Goal: Information Seeking & Learning: Check status

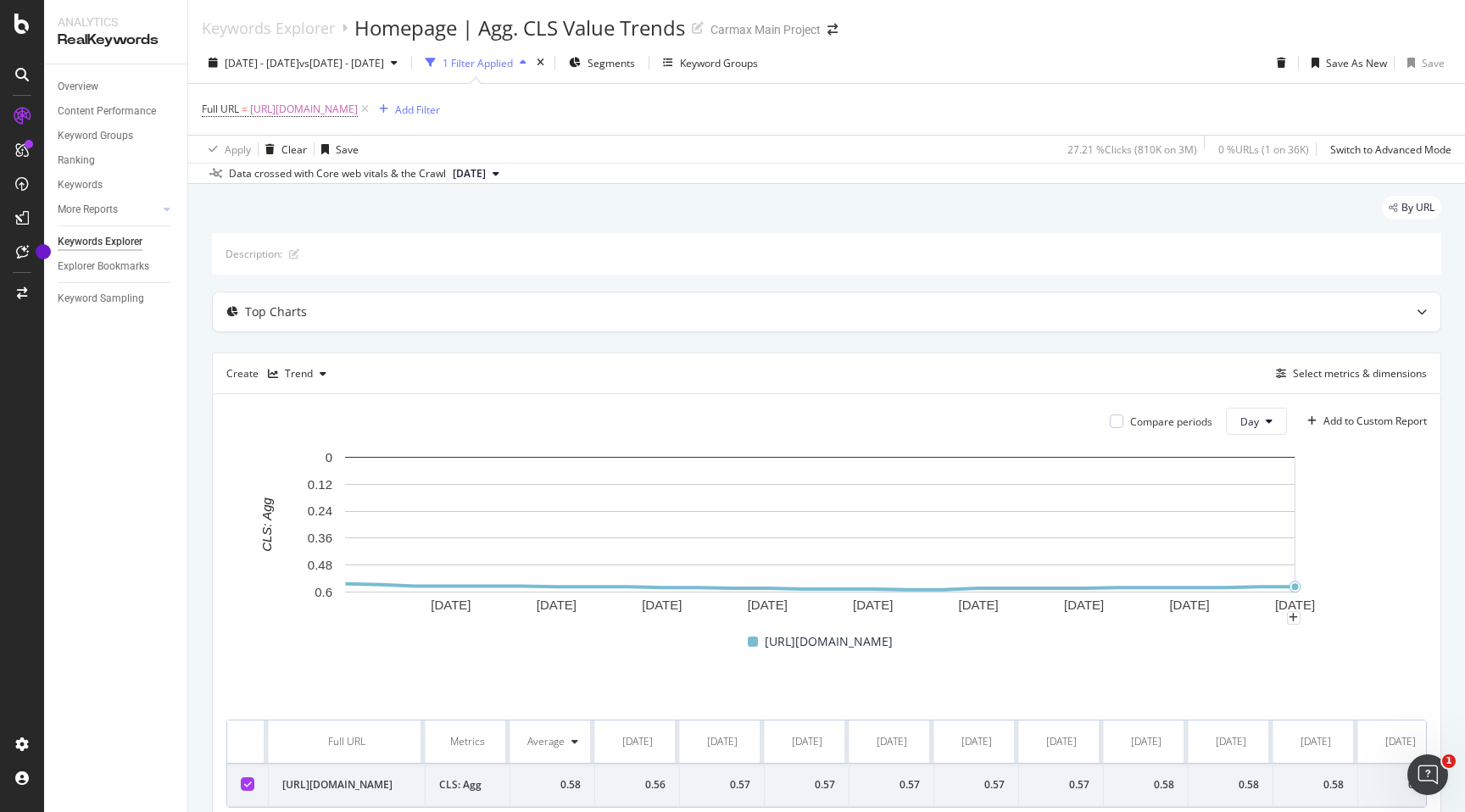
scroll to position [0, 1392]
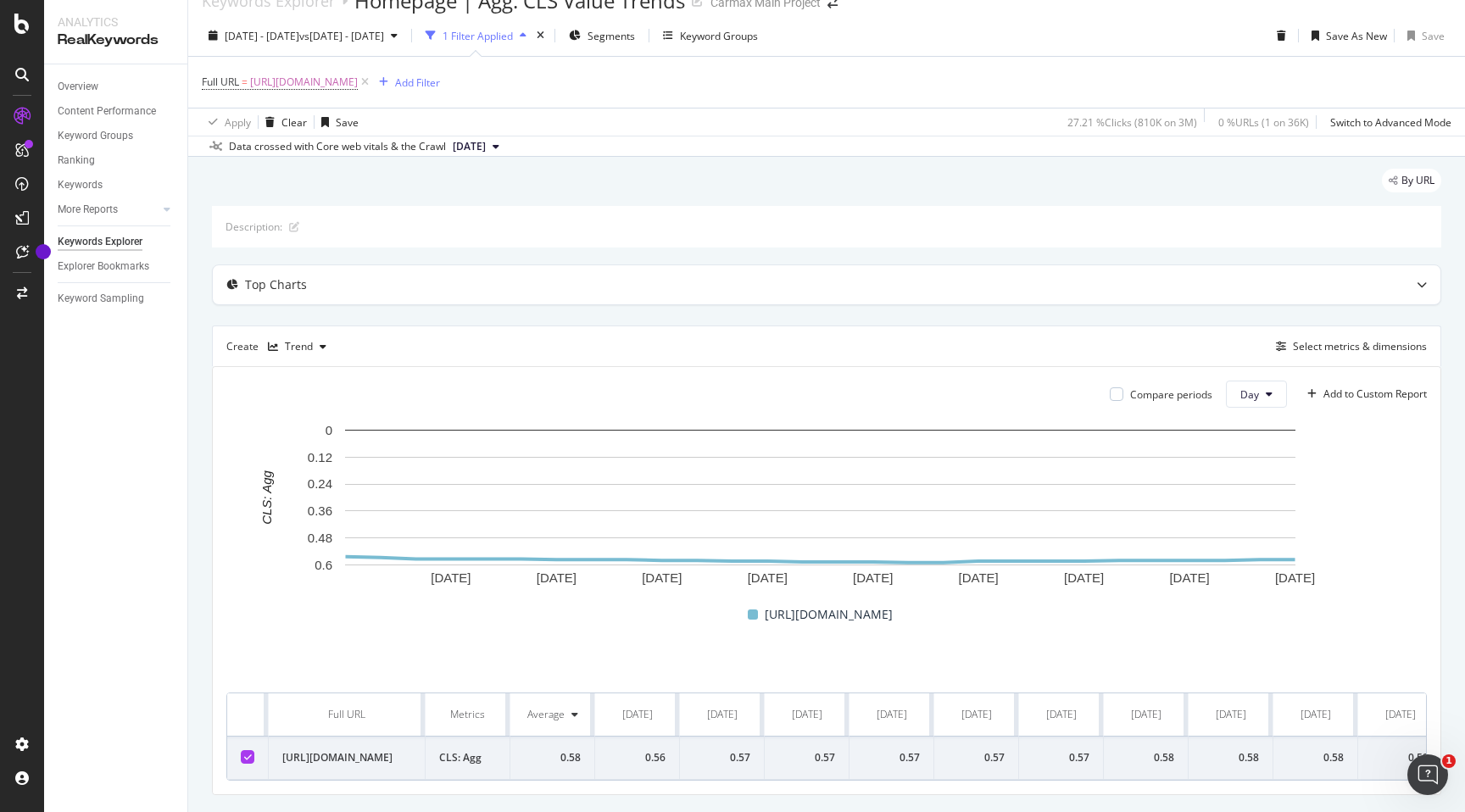
scroll to position [71, 0]
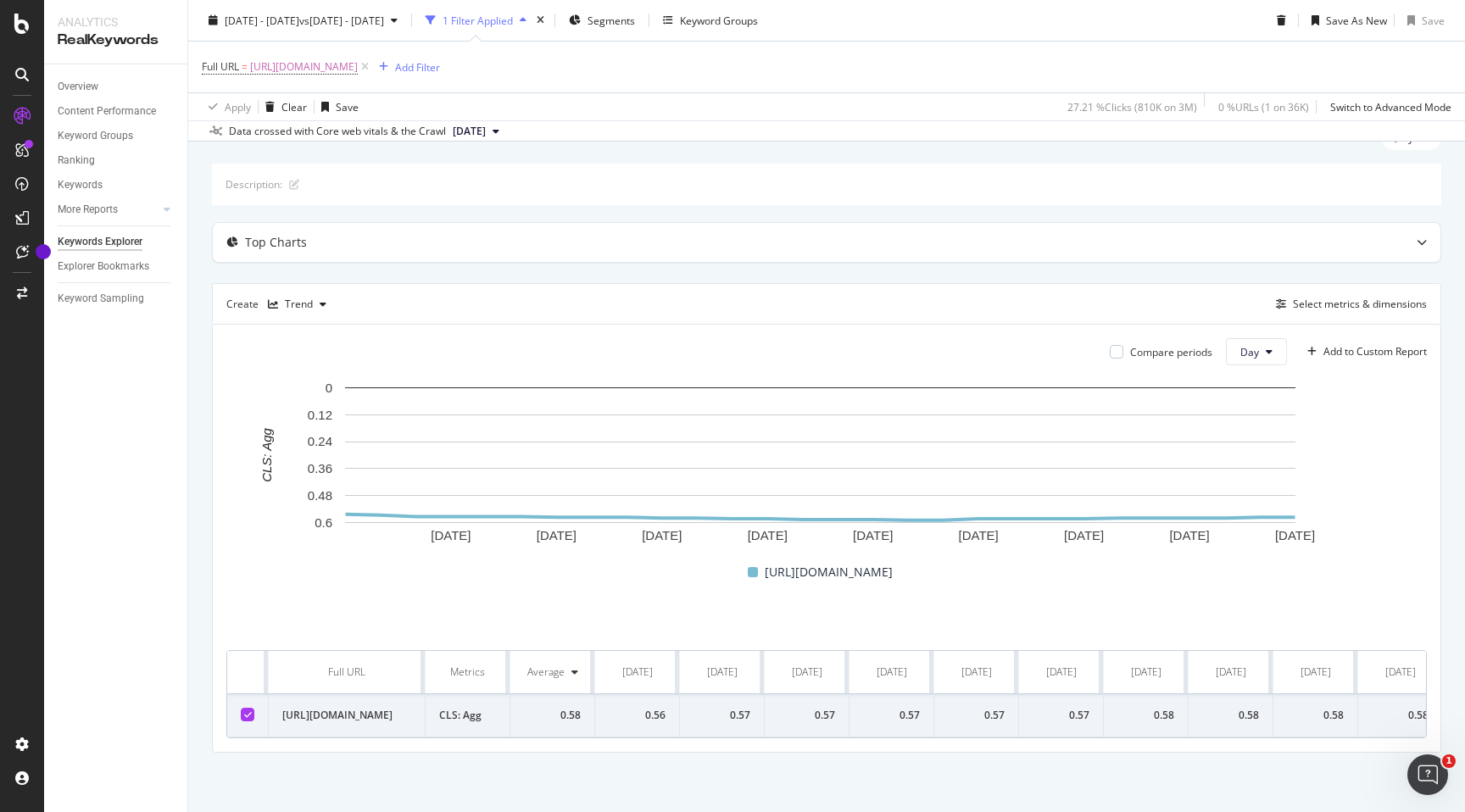
click at [499, 135] on icon at bounding box center [495, 131] width 7 height 10
click at [579, 126] on div "Data crossed with Core web vitals & the Crawl [DATE]" at bounding box center [826, 130] width 1277 height 20
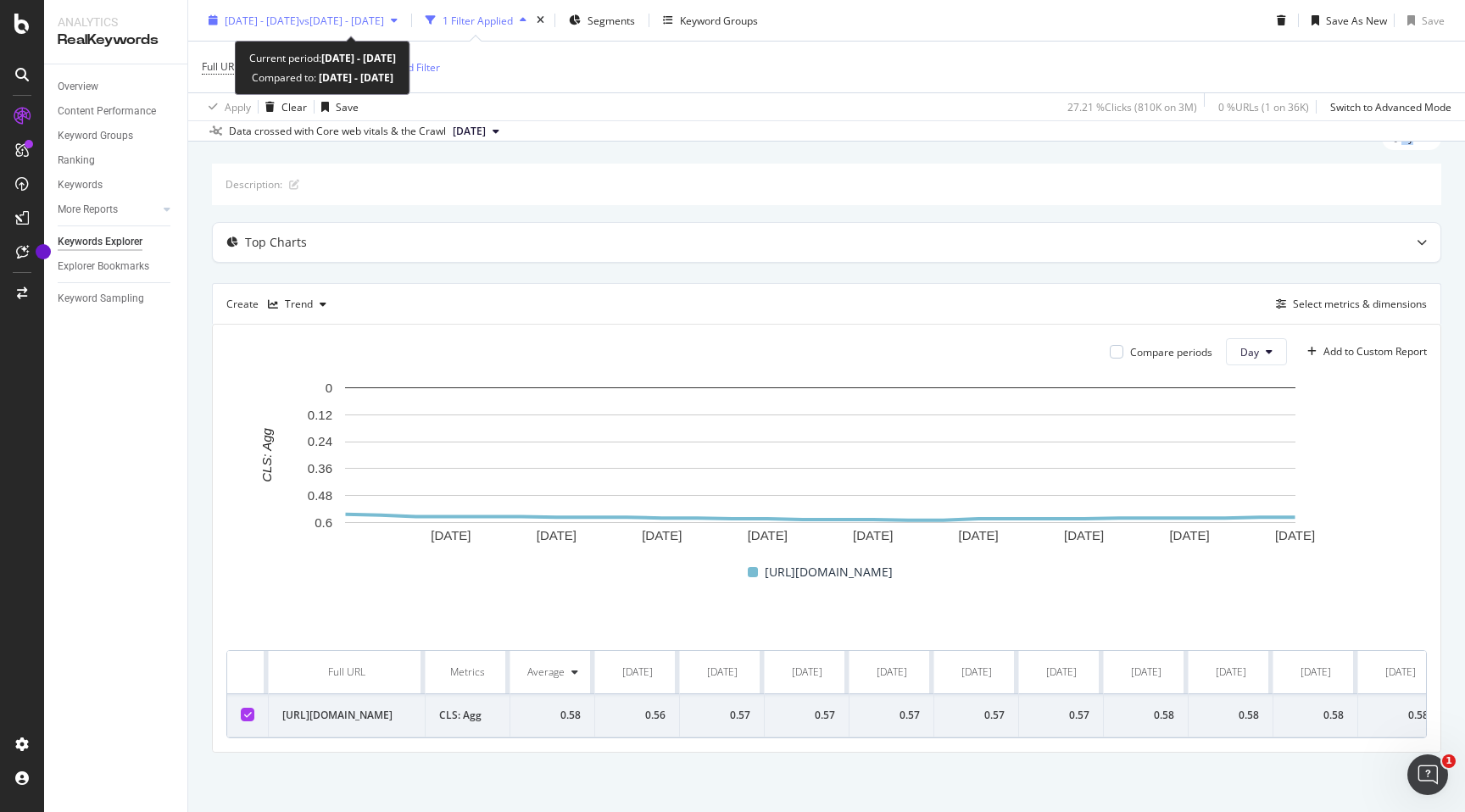
click at [384, 18] on span "vs [DATE] - [DATE]" at bounding box center [341, 20] width 85 height 14
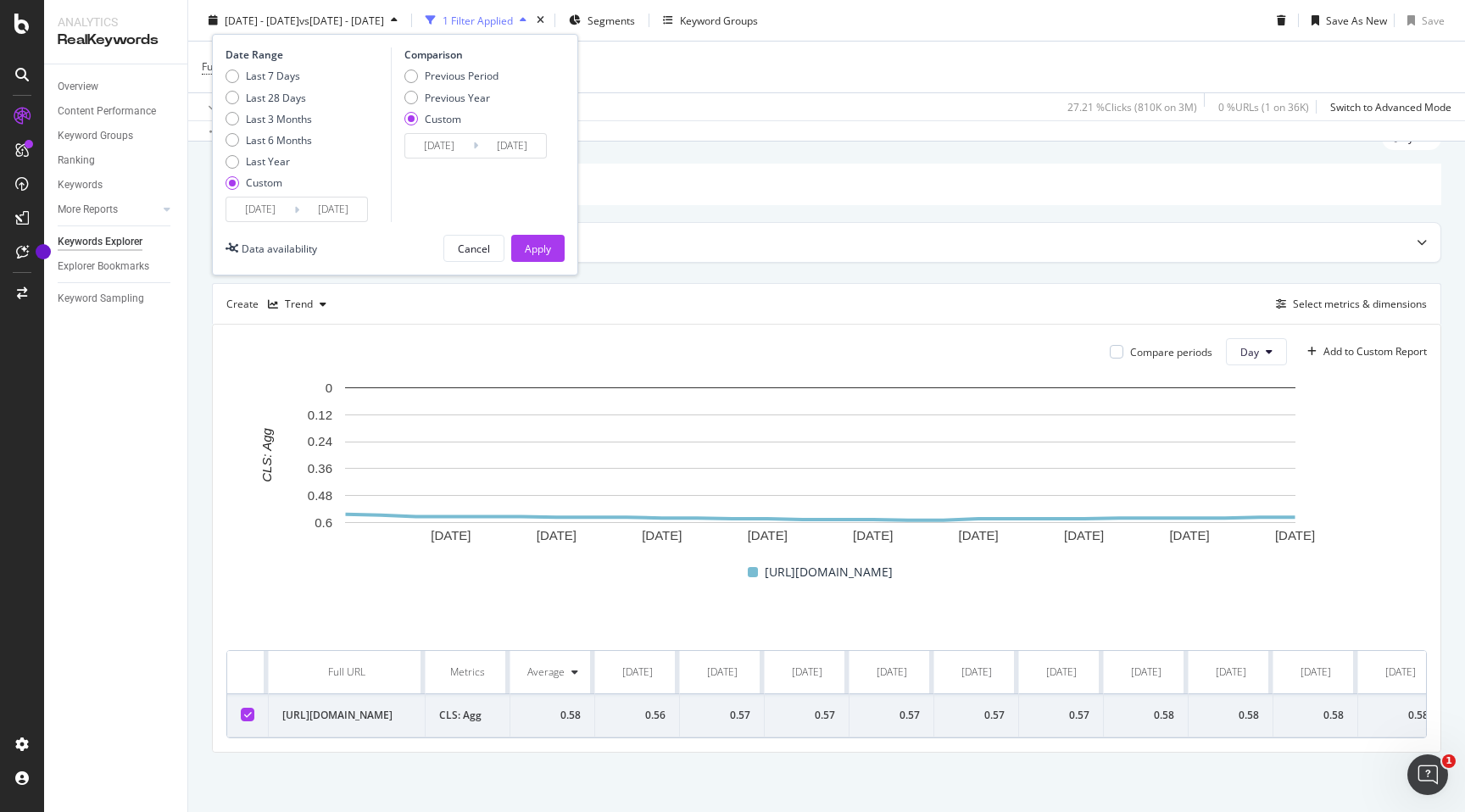
click at [505, 146] on input "[DATE]" at bounding box center [511, 145] width 68 height 23
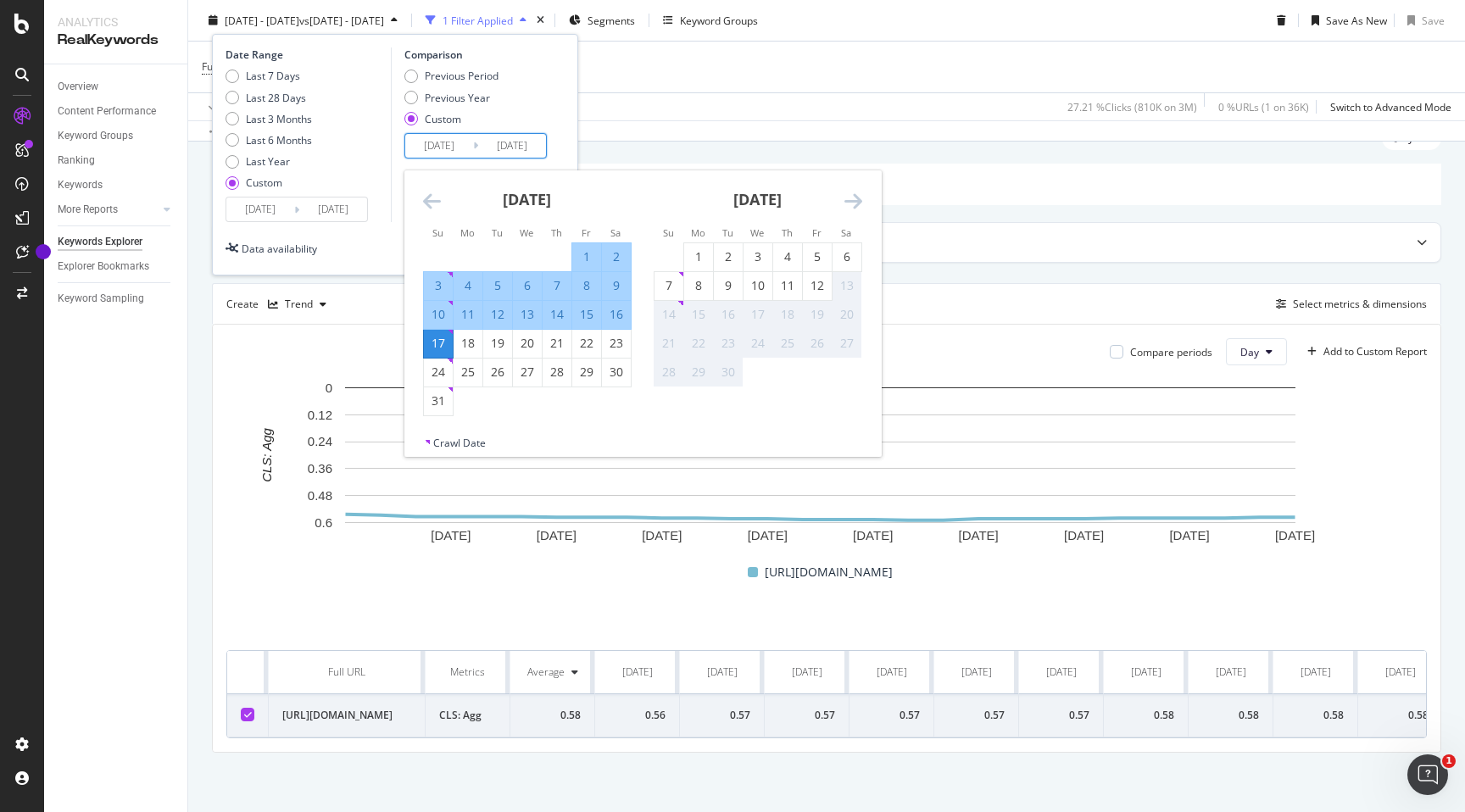
click at [358, 250] on div "Data availability Cancel Apply" at bounding box center [395, 248] width 339 height 27
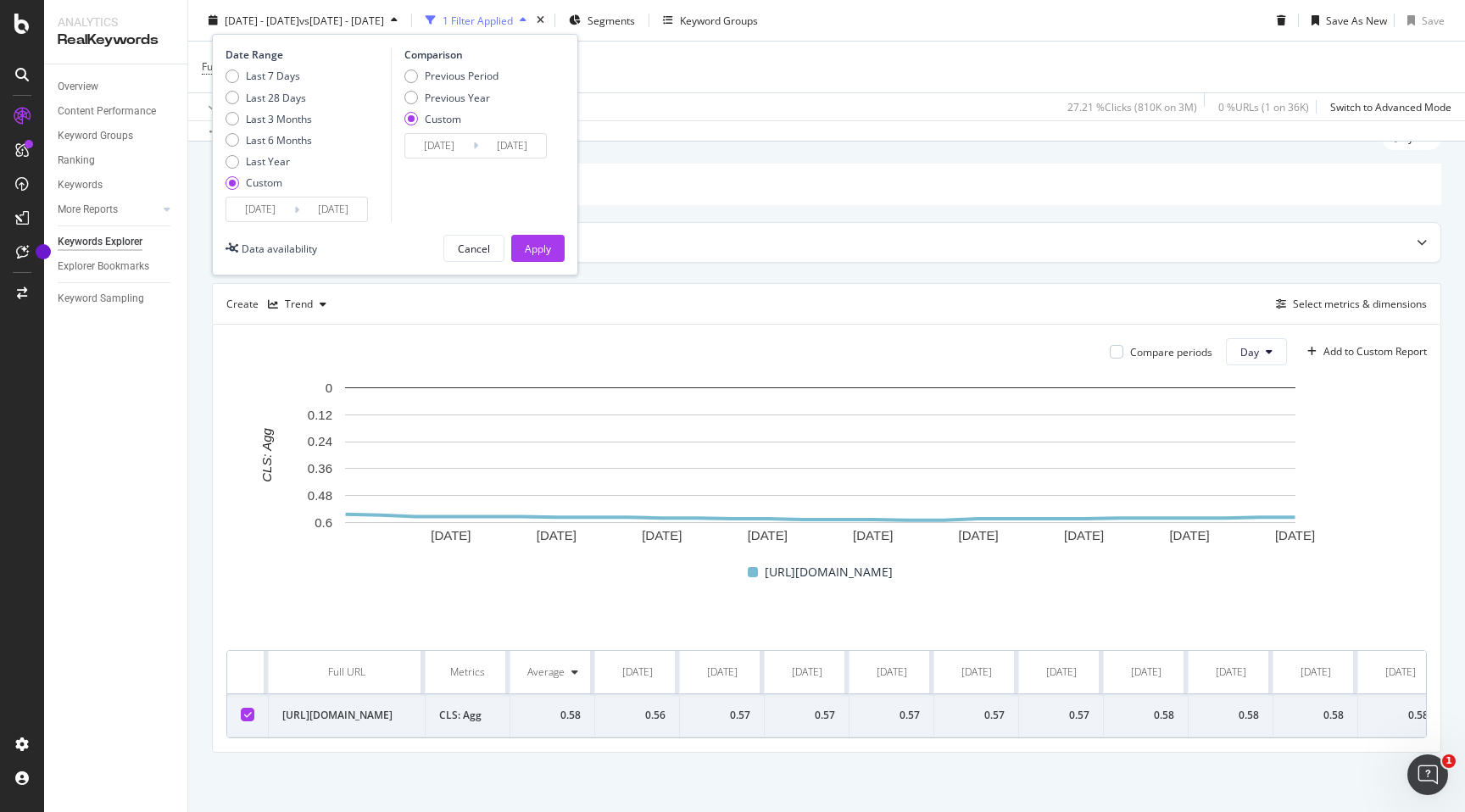
click at [261, 218] on input "[DATE]" at bounding box center [260, 209] width 68 height 23
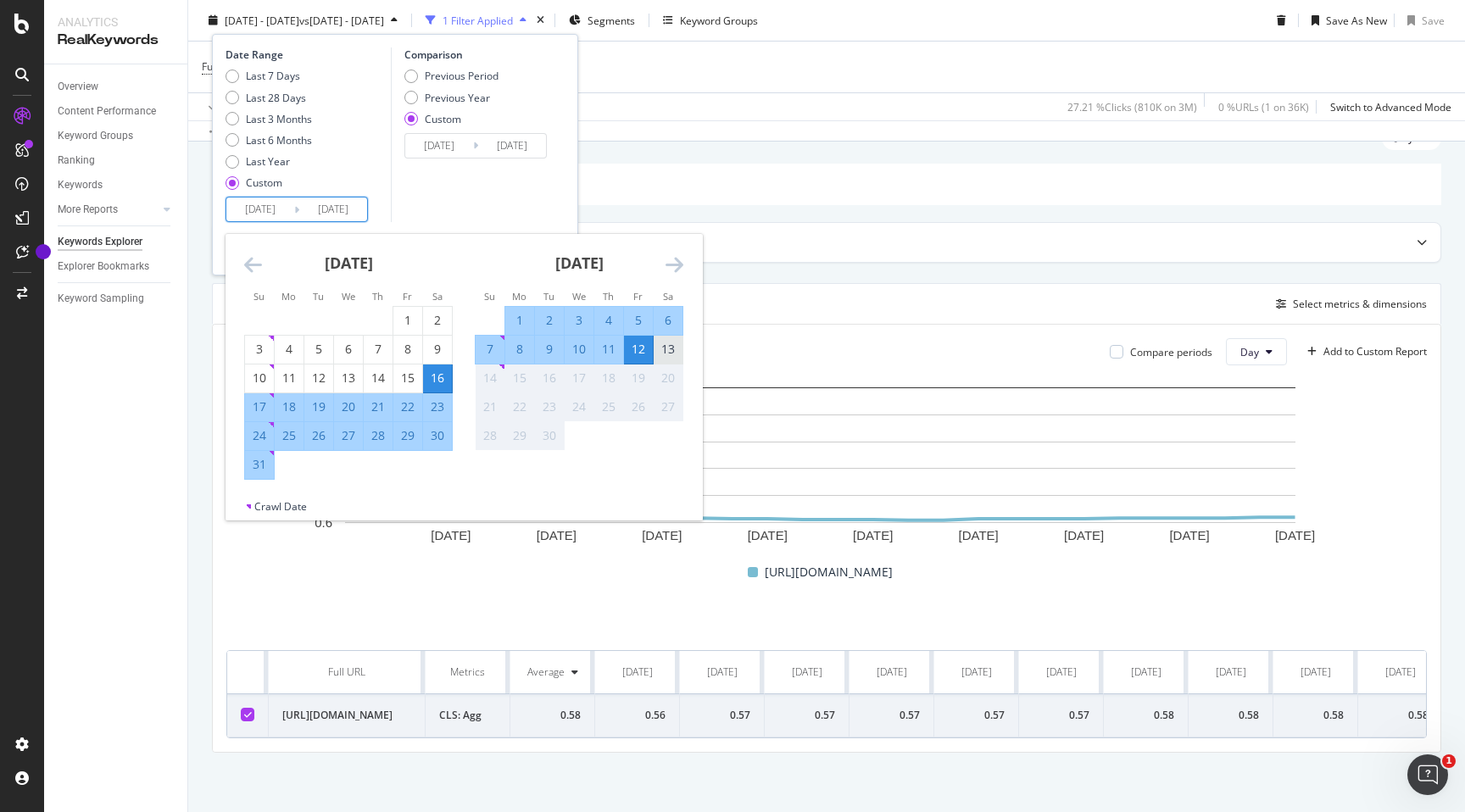
click at [676, 353] on div "13" at bounding box center [668, 349] width 29 height 17
type input "[DATE]"
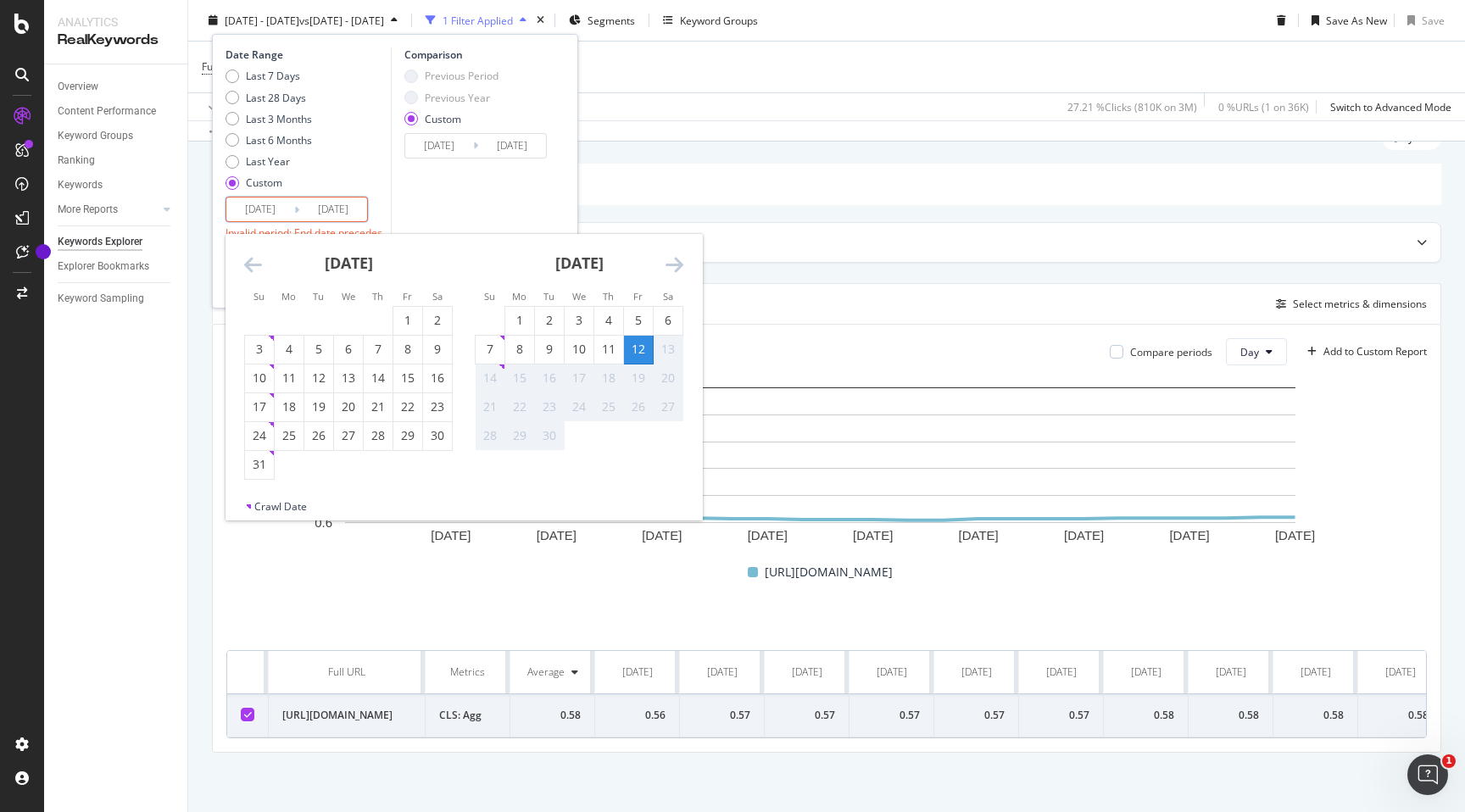
click at [666, 349] on div "13" at bounding box center [668, 349] width 29 height 17
type input "[DATE]"
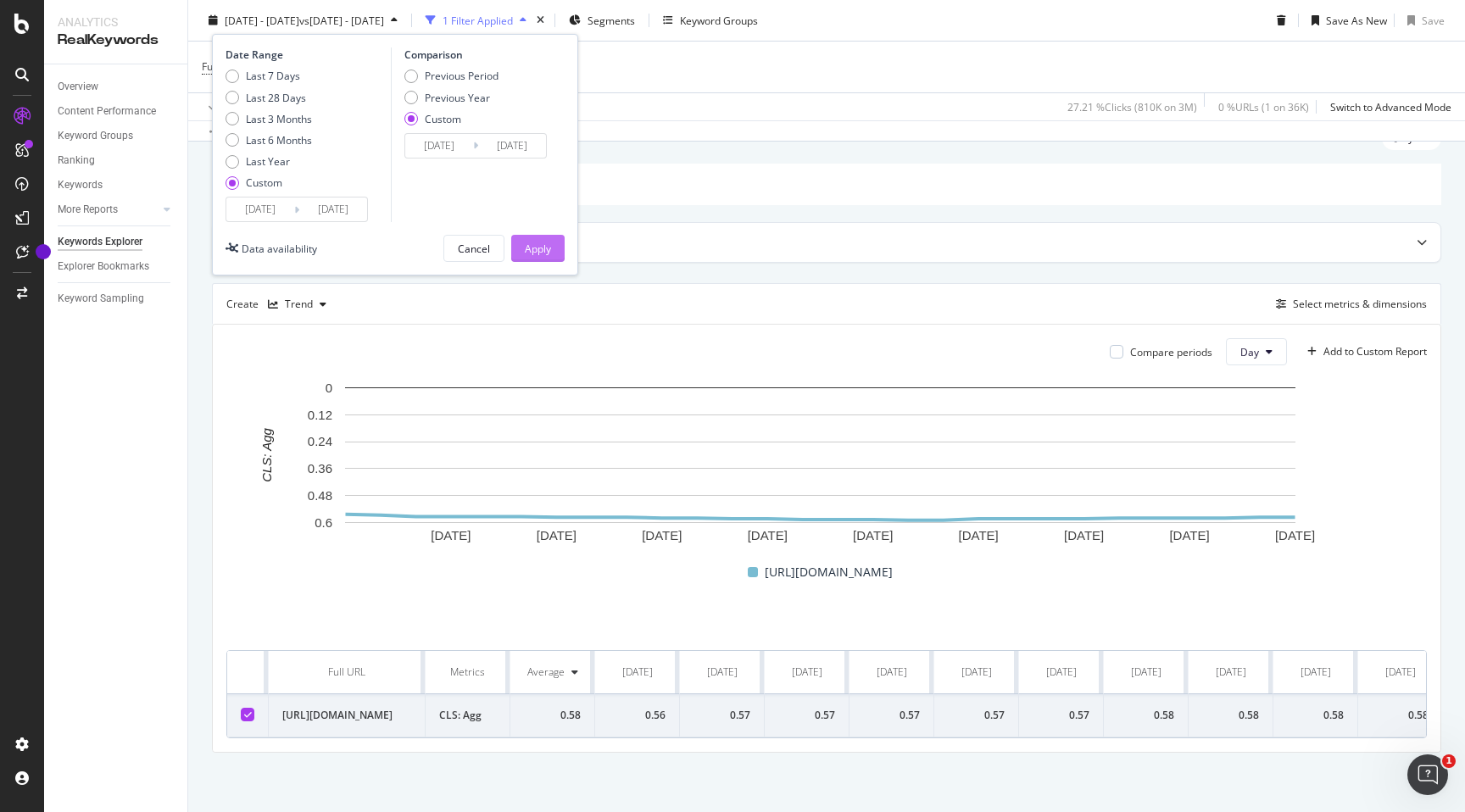
click at [540, 250] on div "Apply" at bounding box center [537, 247] width 26 height 14
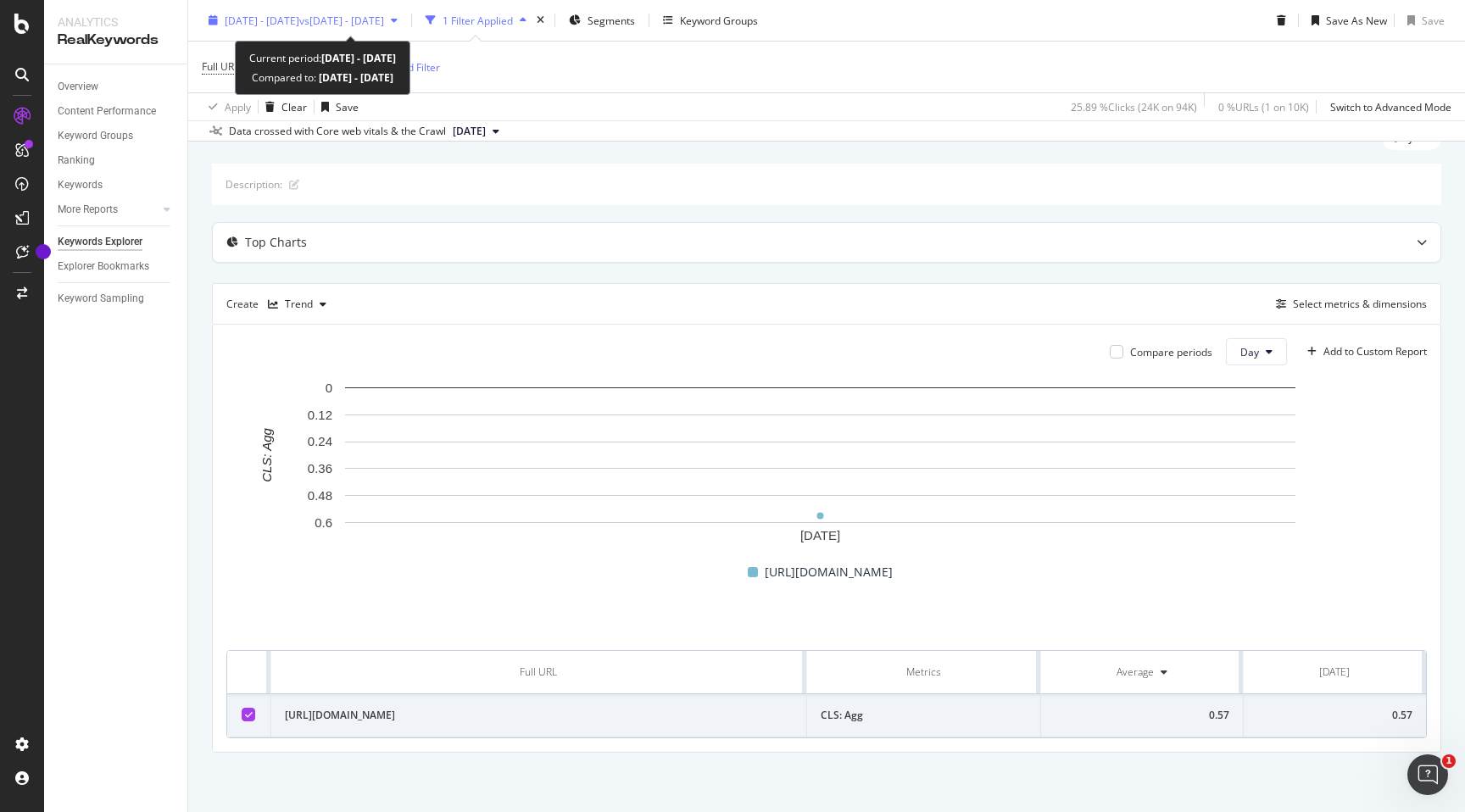
click at [299, 21] on span "[DATE] - [DATE]" at bounding box center [262, 20] width 75 height 14
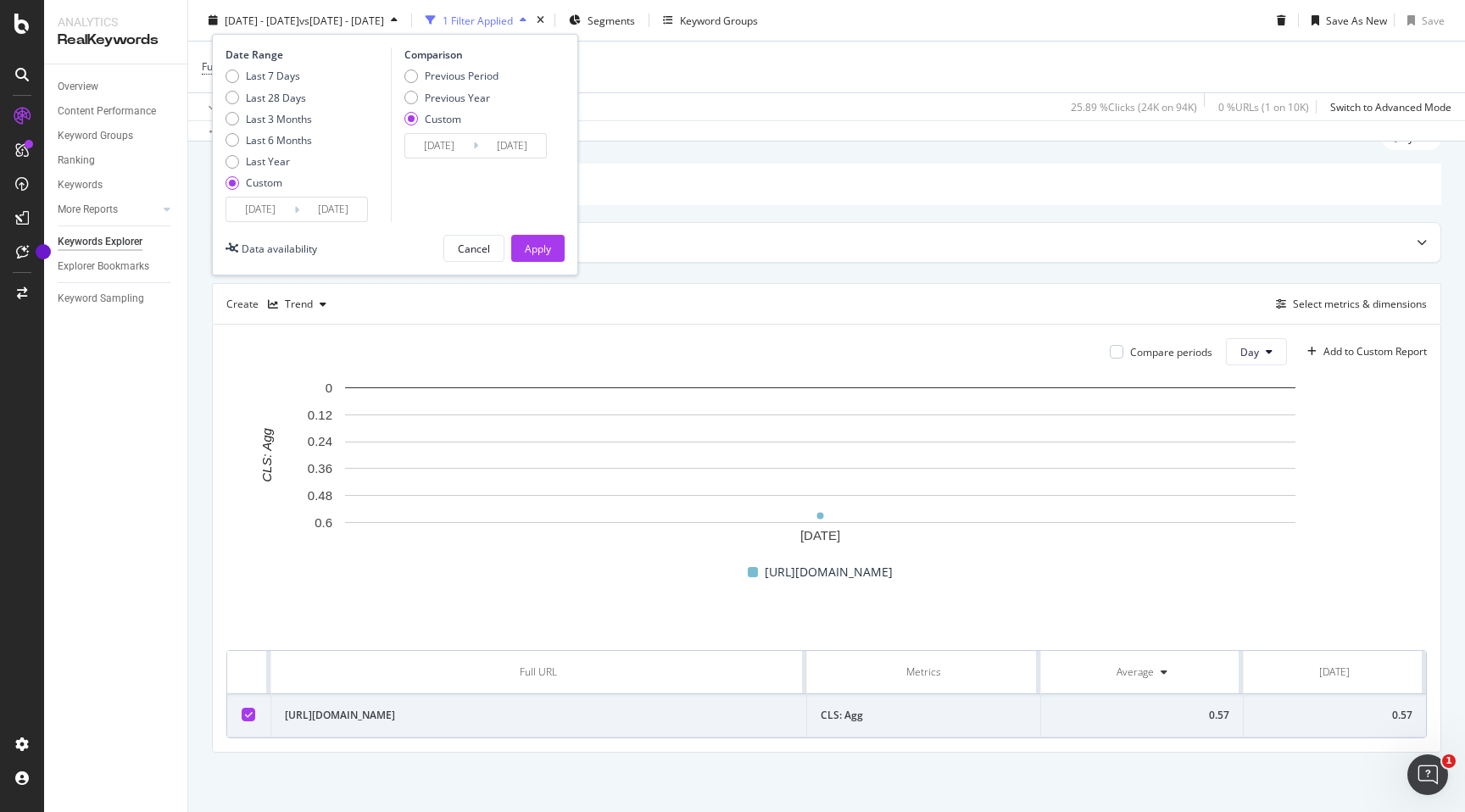
click at [292, 209] on input "[DATE]" at bounding box center [260, 209] width 68 height 23
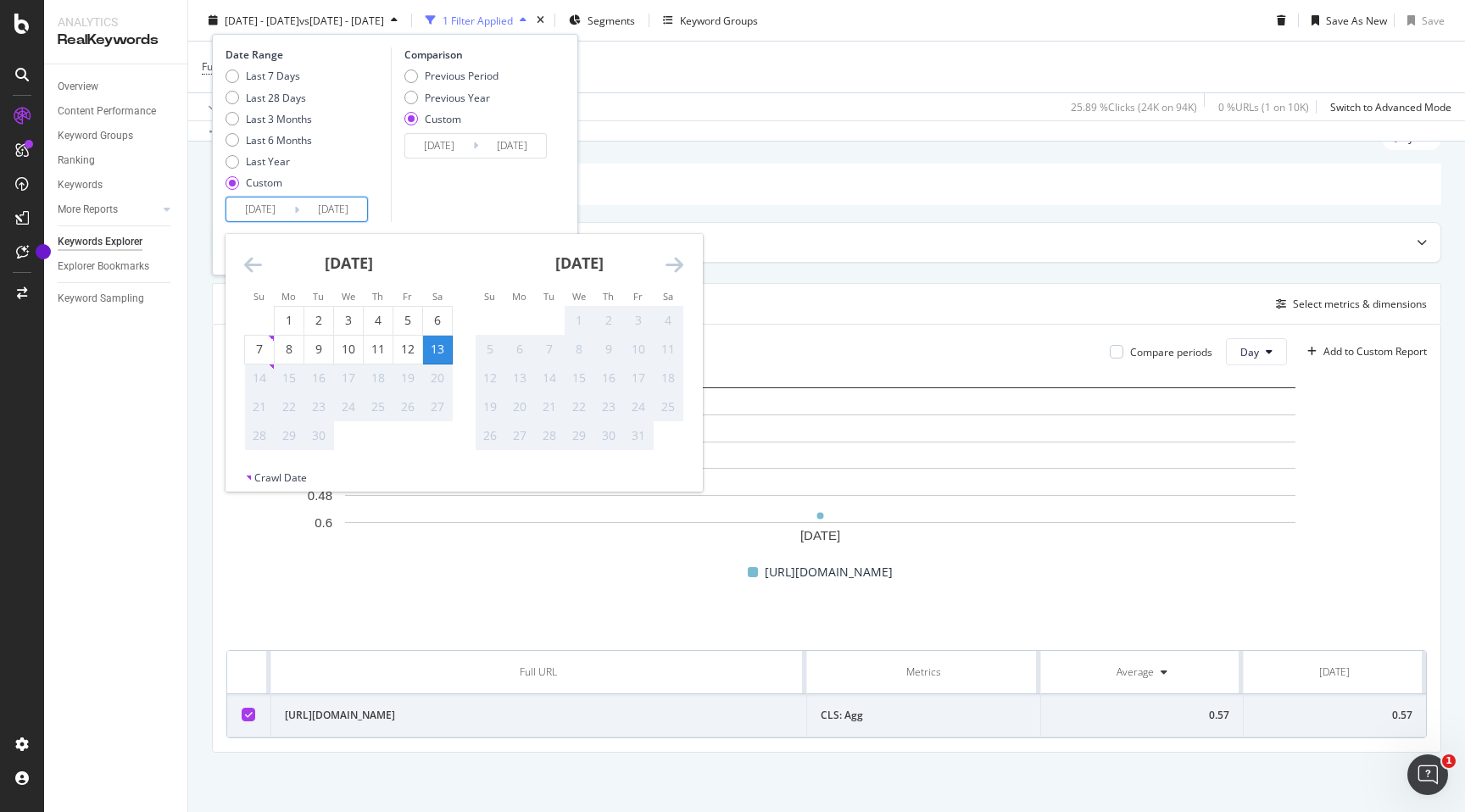
click at [265, 212] on input "[DATE]" at bounding box center [260, 209] width 68 height 23
click at [251, 268] on icon "Move backward to switch to the previous month." at bounding box center [252, 264] width 18 height 20
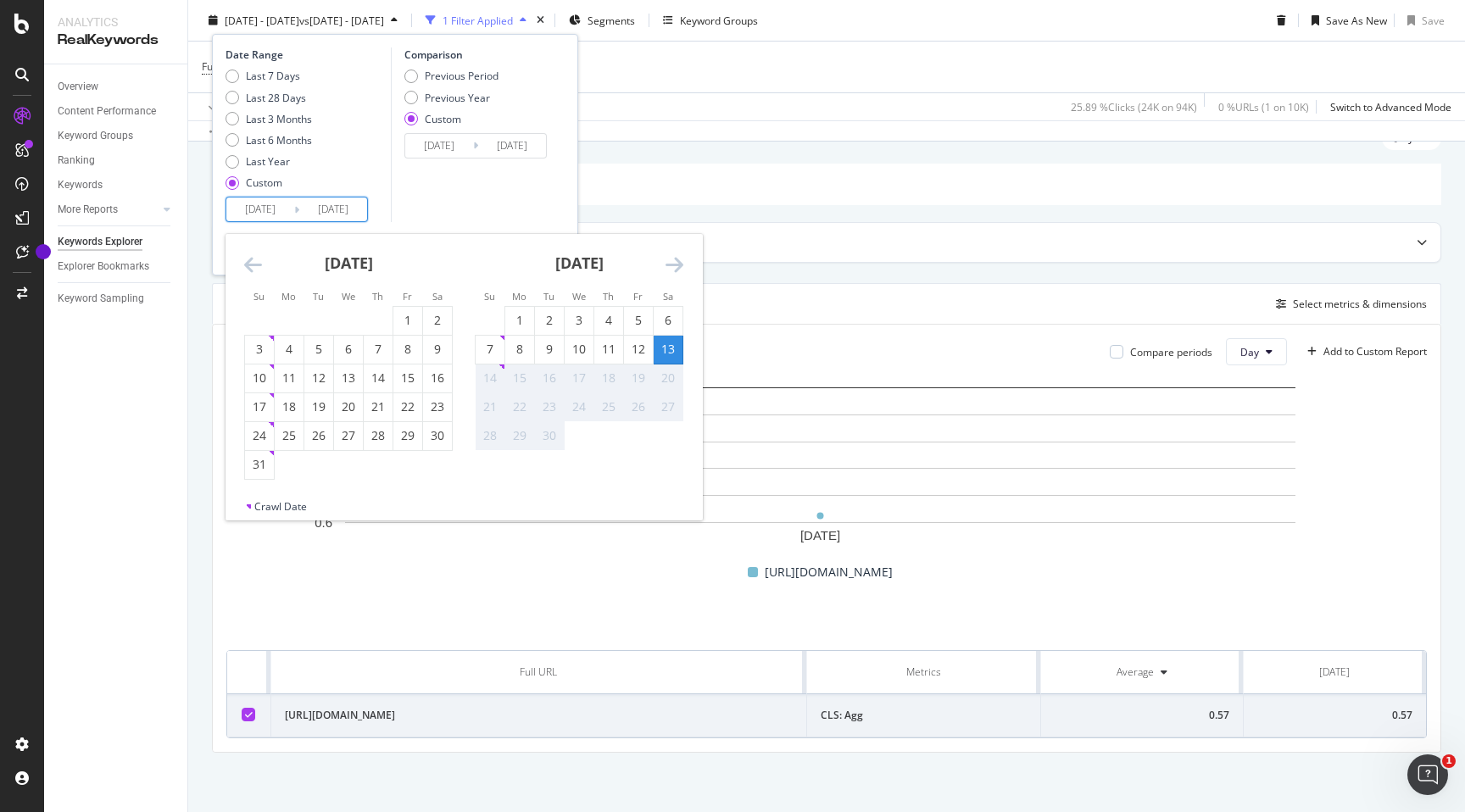
click at [251, 268] on icon "Move backward to switch to the previous month." at bounding box center [252, 264] width 18 height 20
click at [317, 316] on div "1" at bounding box center [319, 320] width 29 height 17
type input "[DATE]"
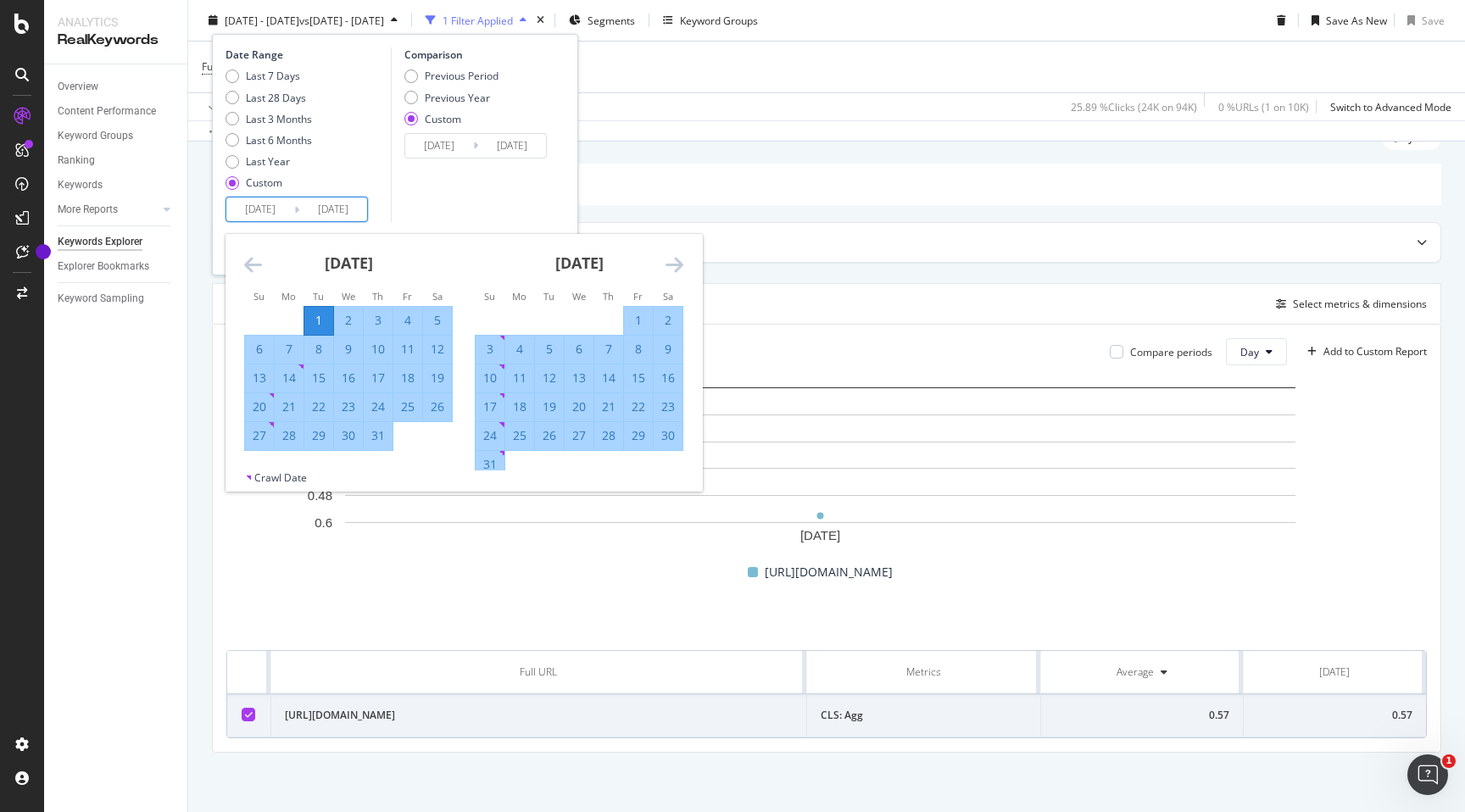
click at [343, 210] on input "[DATE]" at bounding box center [332, 209] width 68 height 23
click at [684, 257] on div "[DATE] 1 2 3 4 5 6 7 8 9 10 11 12 13 14 15 16 17 18 19 20 21 22 23 24 25 26 27 …" at bounding box center [579, 357] width 231 height 246
click at [679, 264] on icon "Move forward to switch to the next month." at bounding box center [673, 264] width 18 height 20
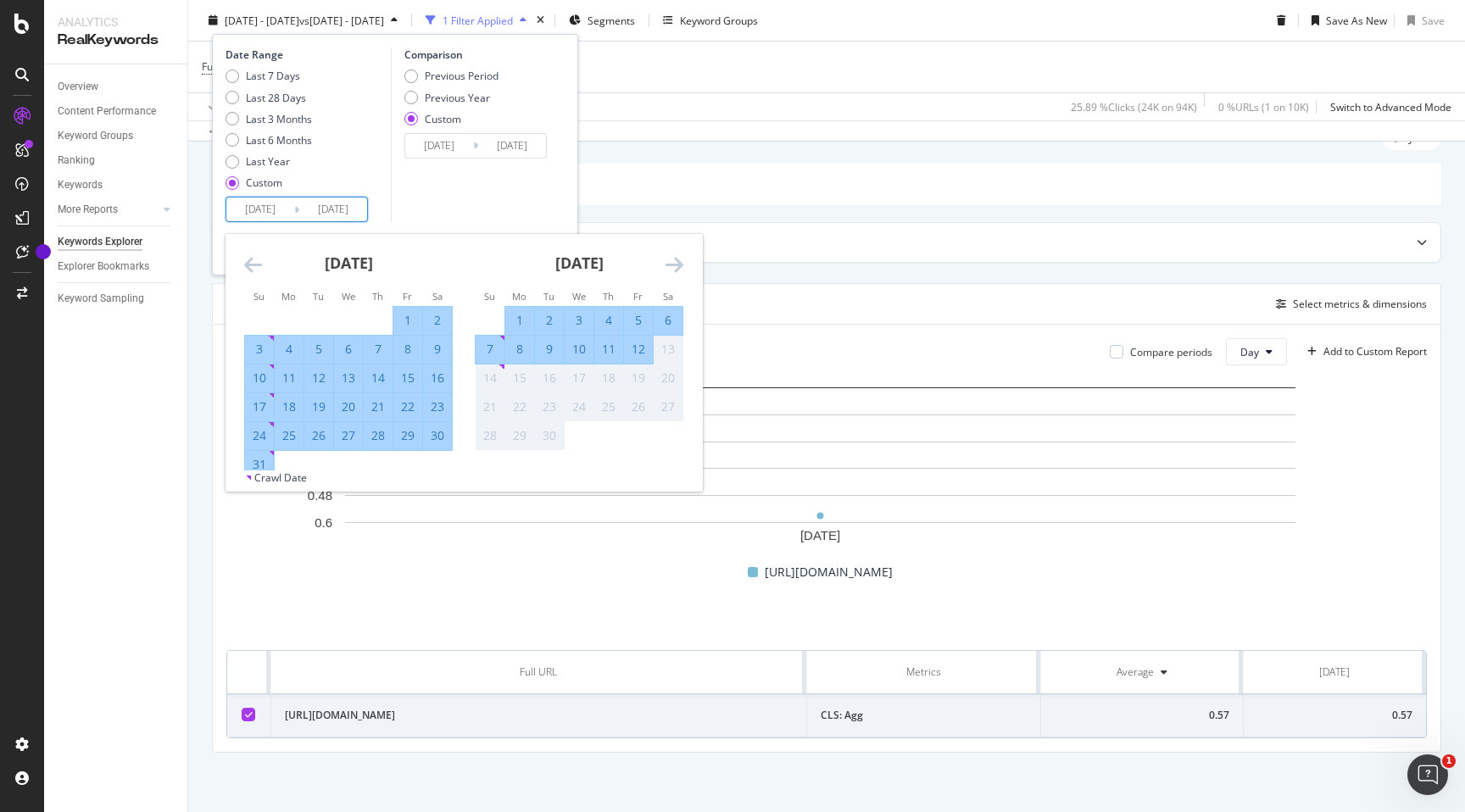
click at [673, 354] on div "13" at bounding box center [668, 349] width 29 height 17
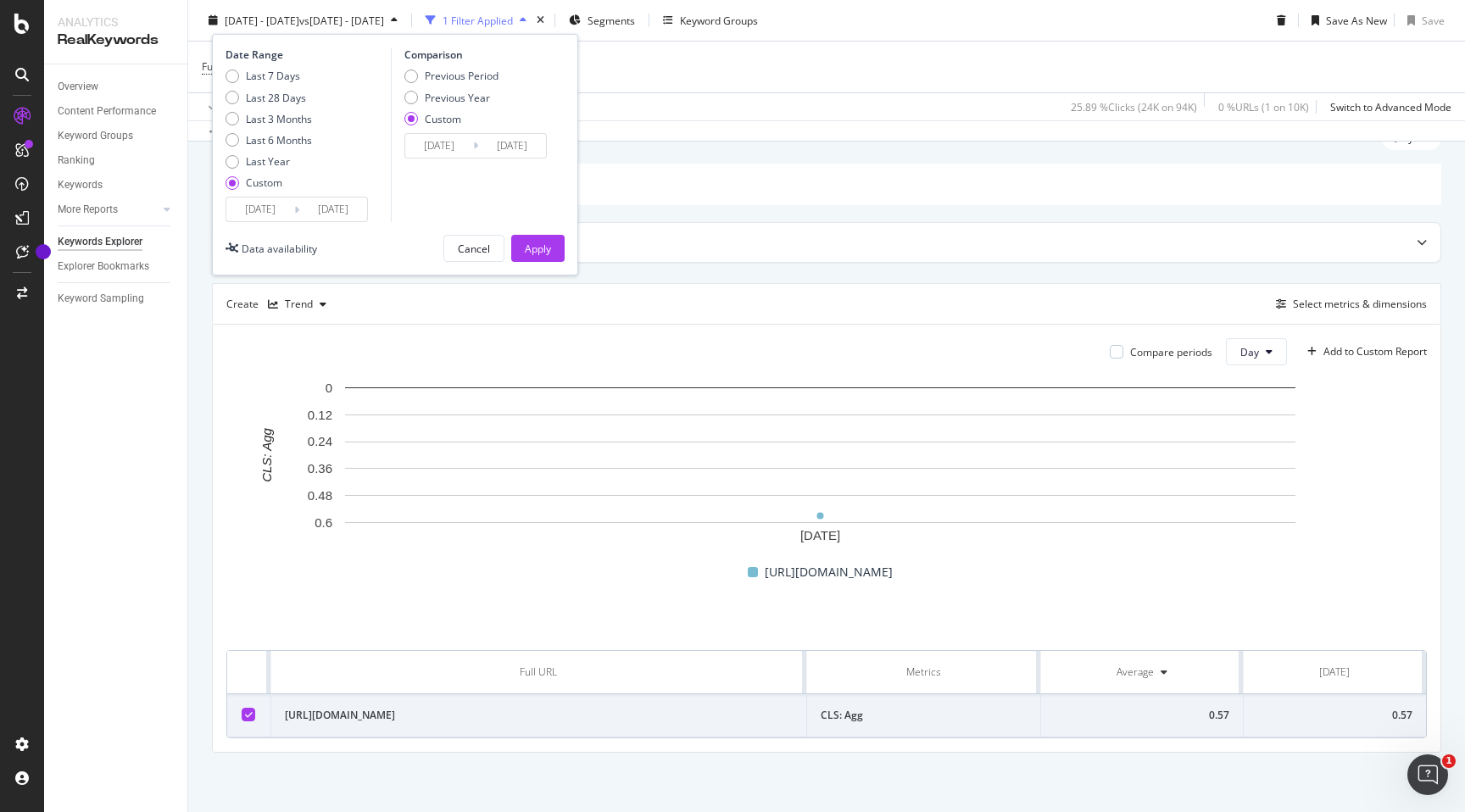
drag, startPoint x: 523, startPoint y: 250, endPoint x: 641, endPoint y: 316, distance: 135.2
click at [523, 250] on button "Apply" at bounding box center [537, 248] width 53 height 27
